Goal: Transaction & Acquisition: Purchase product/service

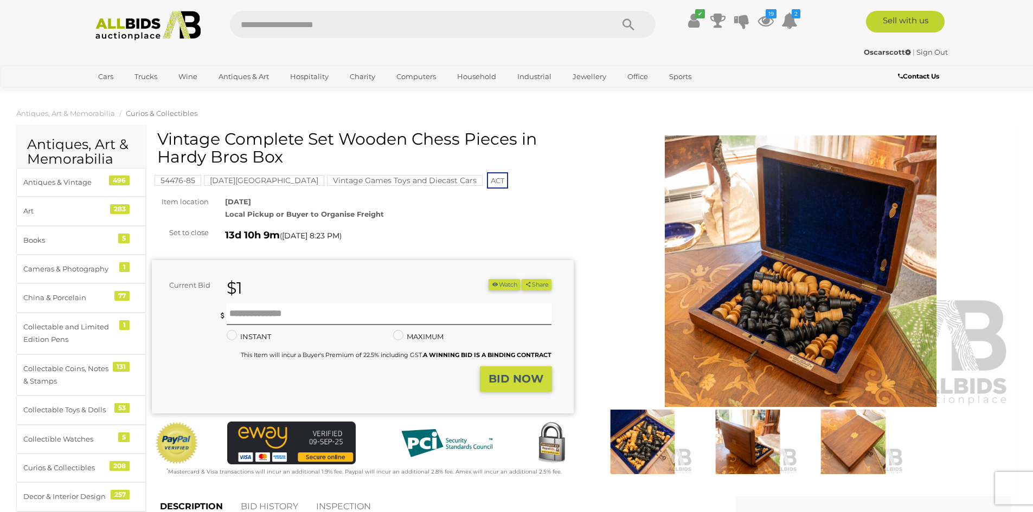
click at [631, 435] on img at bounding box center [642, 442] width 100 height 65
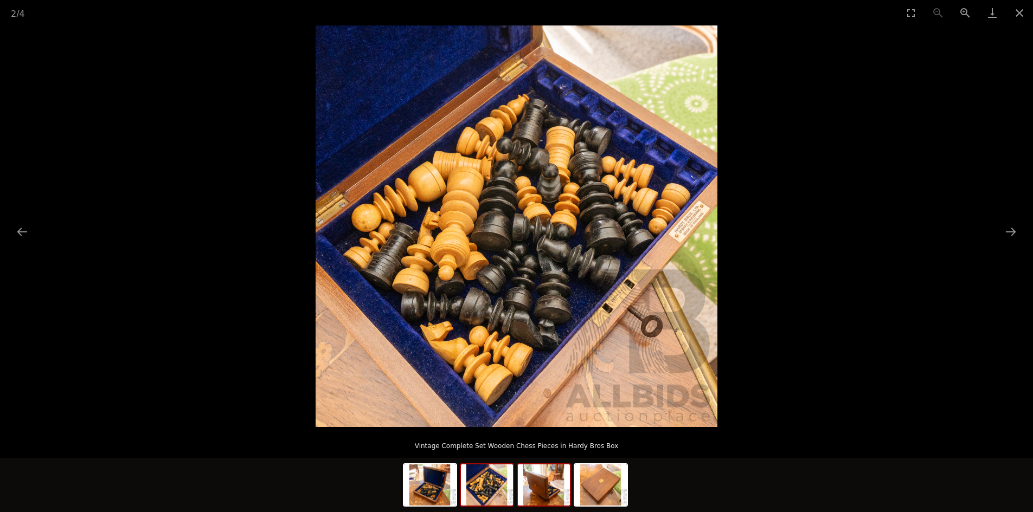
click at [530, 477] on img at bounding box center [544, 485] width 52 height 41
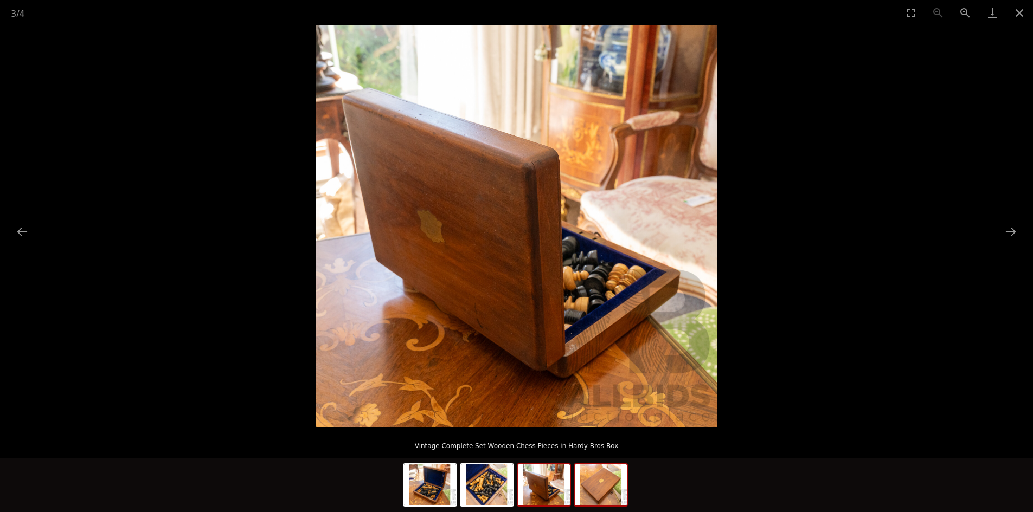
click at [601, 479] on img at bounding box center [601, 485] width 52 height 41
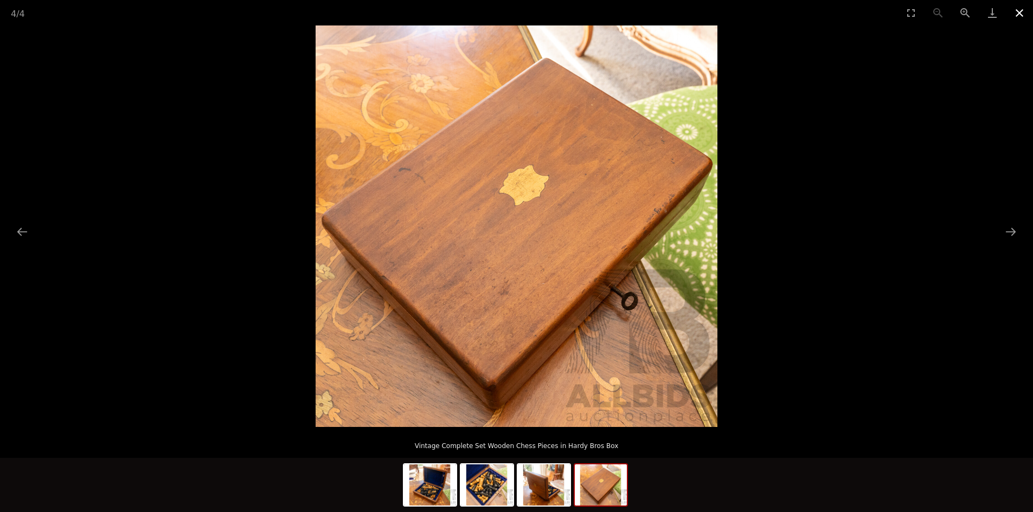
click at [1013, 10] on button "Close gallery" at bounding box center [1019, 12] width 27 height 25
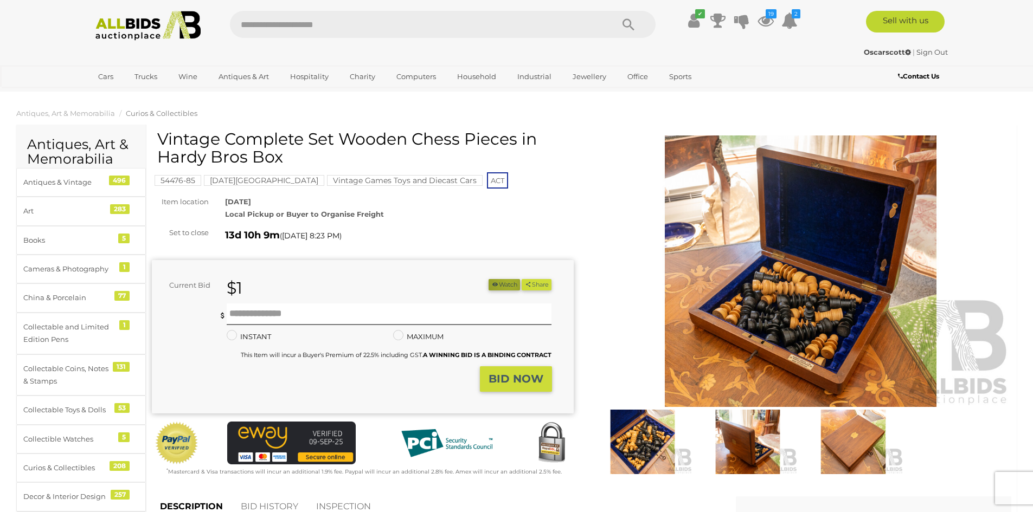
click at [504, 283] on button "Watch" at bounding box center [503, 284] width 31 height 11
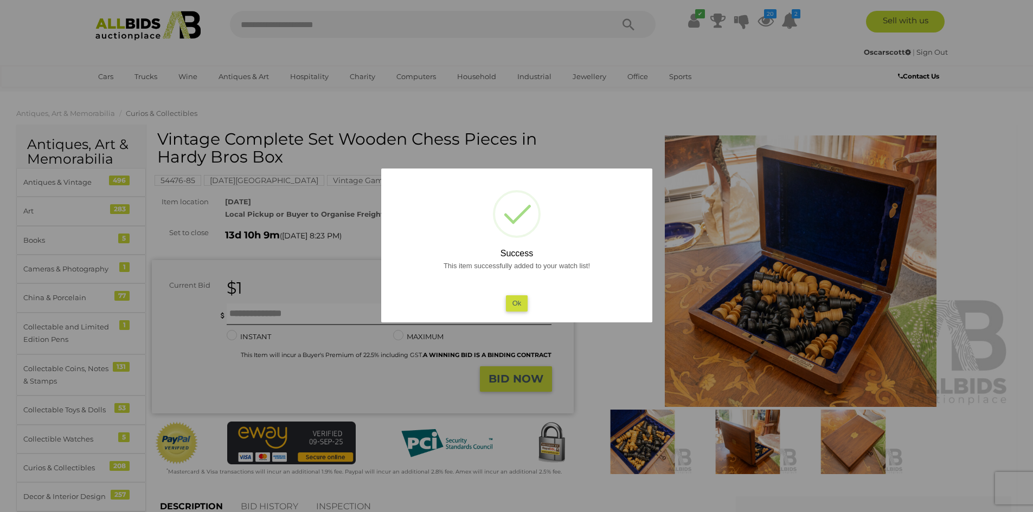
click at [510, 302] on button "Ok" at bounding box center [516, 303] width 22 height 16
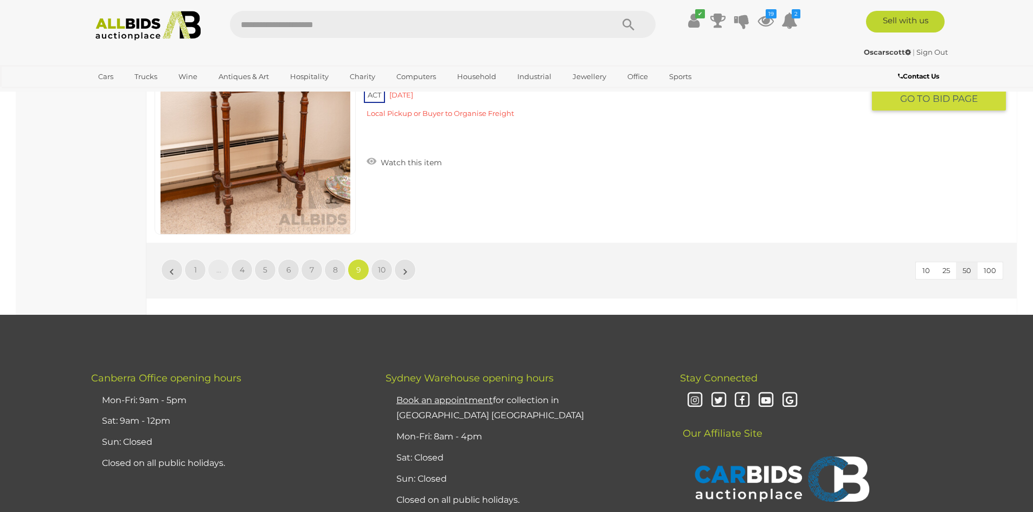
scroll to position [10353, 0]
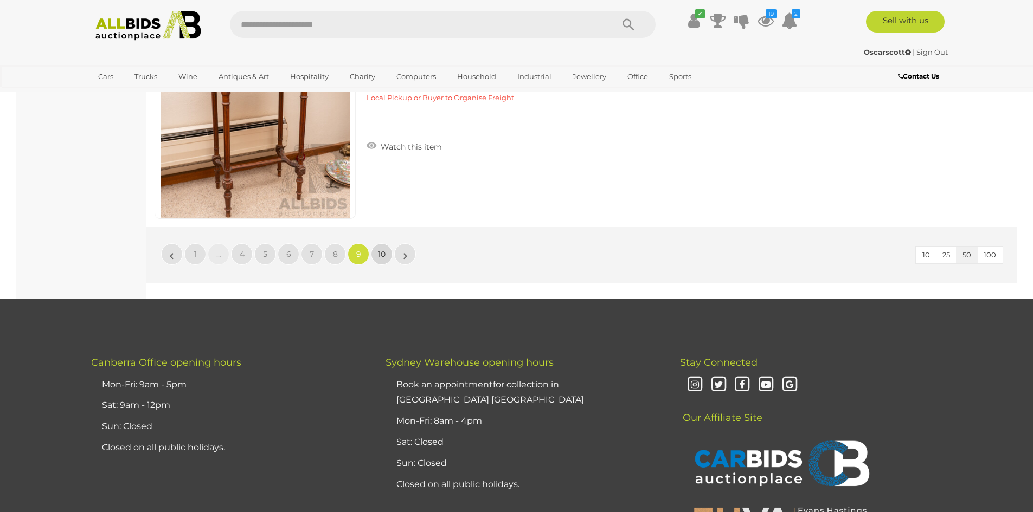
click at [375, 248] on link "10" at bounding box center [382, 254] width 22 height 22
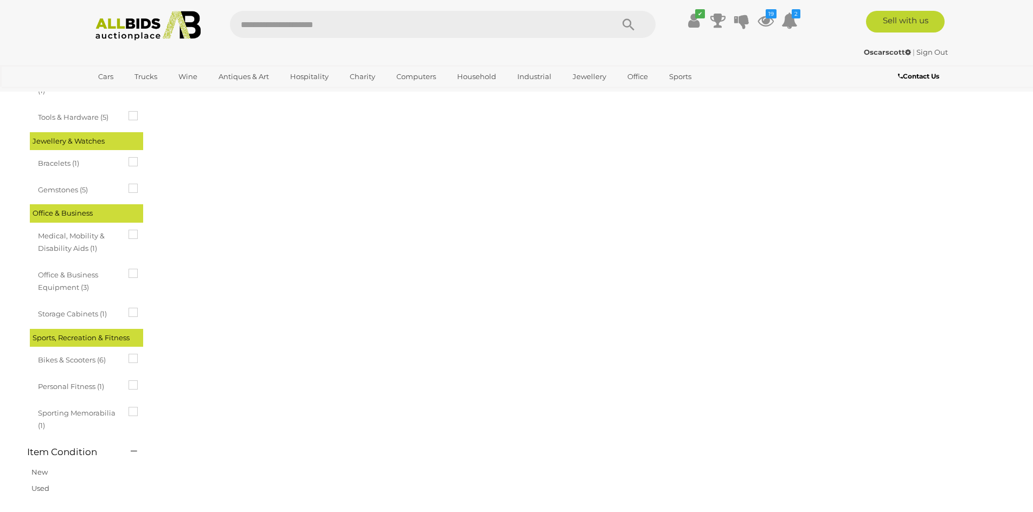
scroll to position [0, 0]
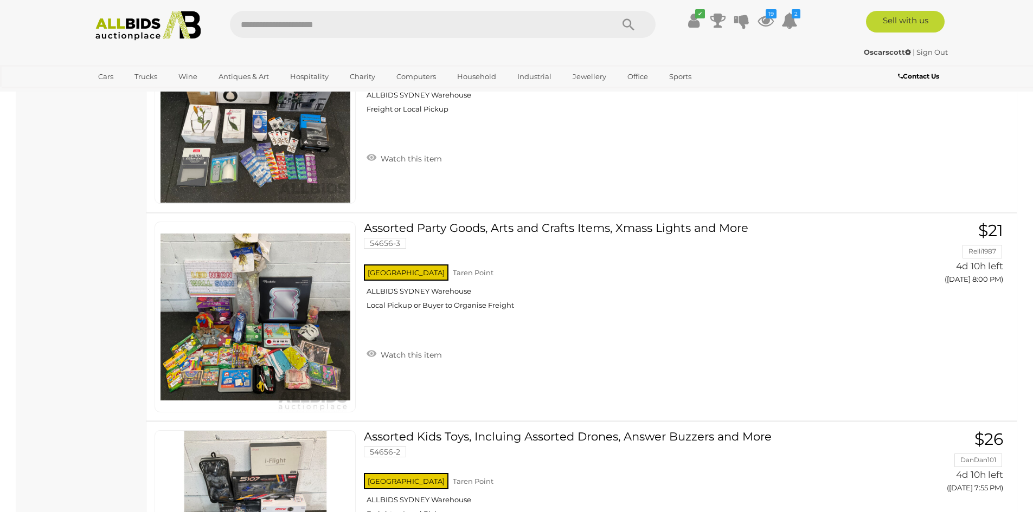
scroll to position [2277, 0]
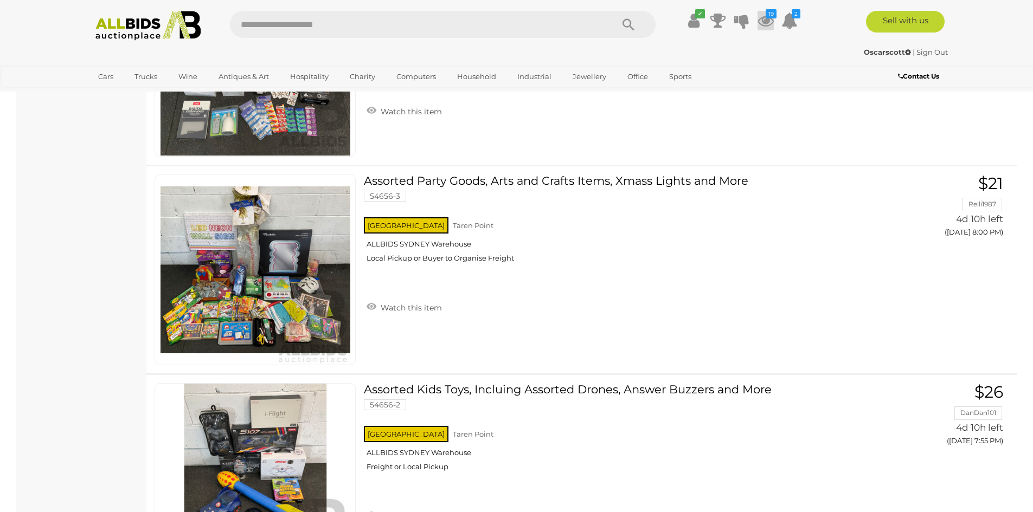
click at [763, 16] on icon at bounding box center [765, 21] width 16 height 20
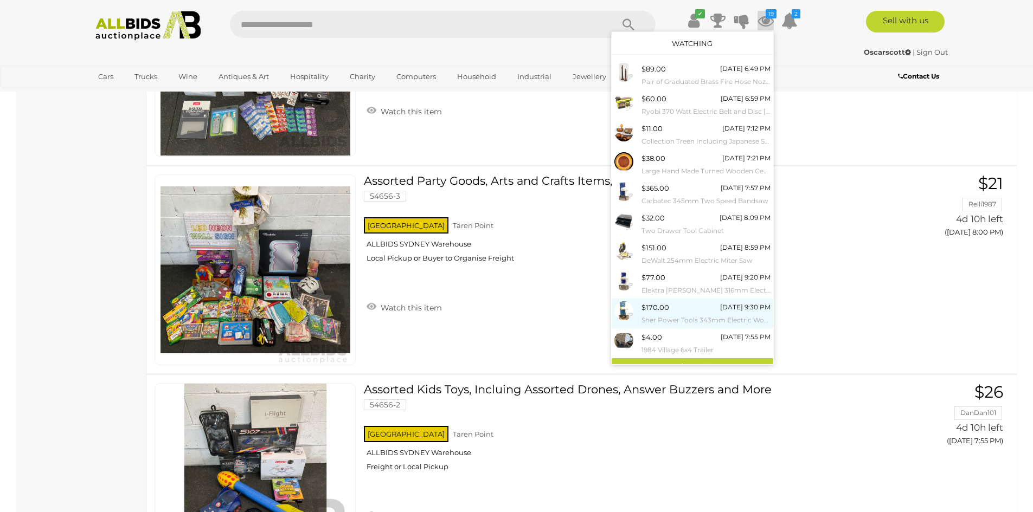
scroll to position [13, 0]
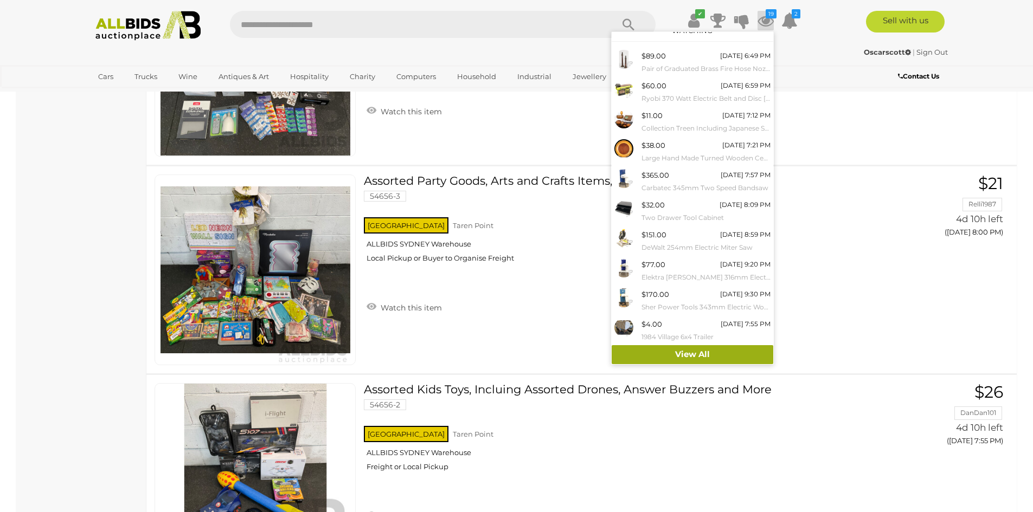
click at [656, 349] on link "View All" at bounding box center [692, 354] width 162 height 19
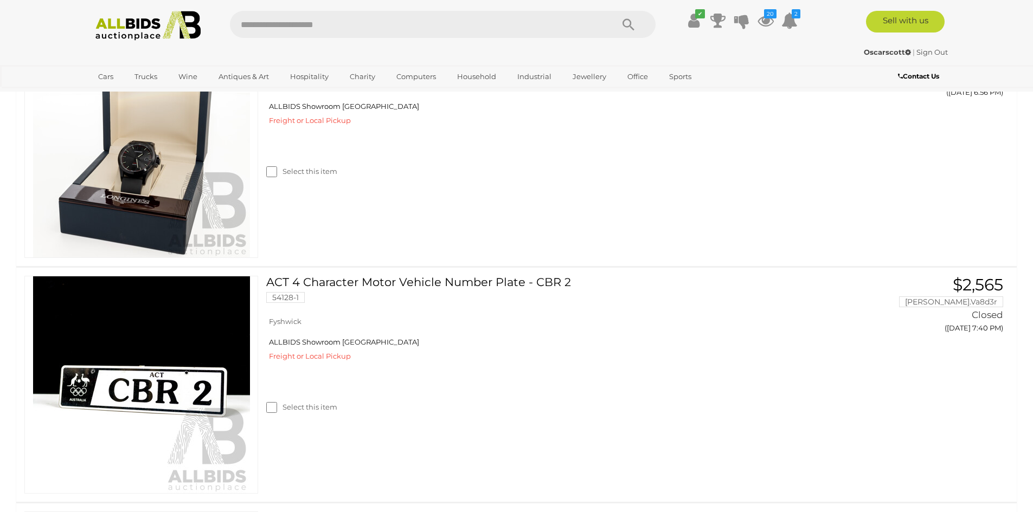
scroll to position [4282, 0]
